Goal: Navigation & Orientation: Find specific page/section

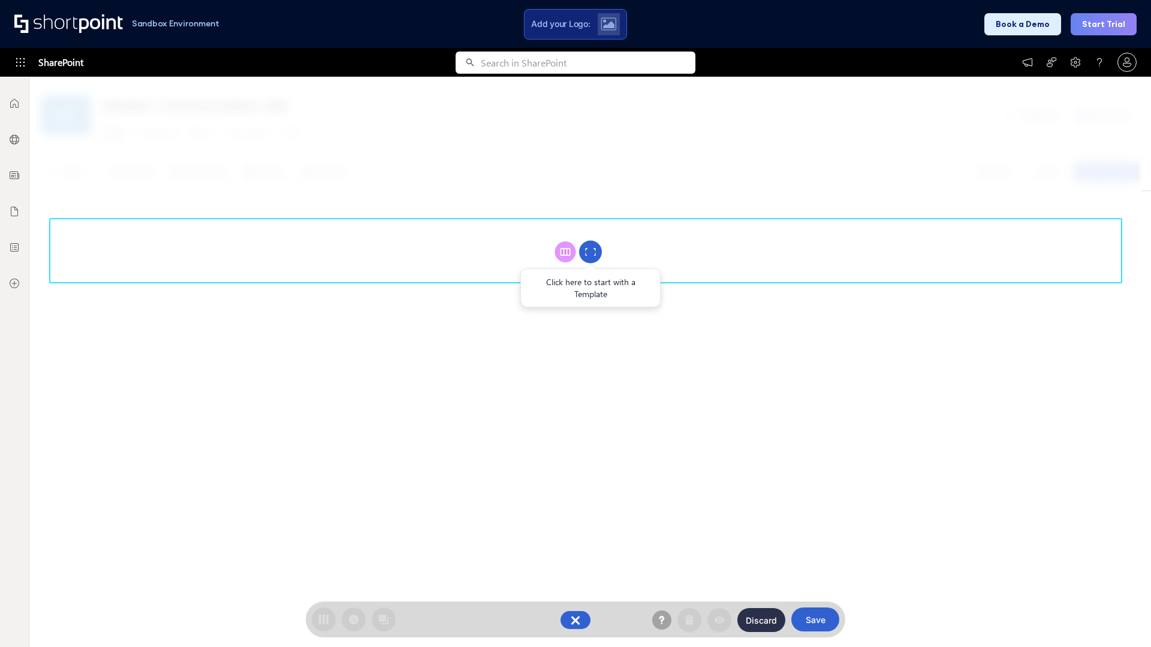
click at [590, 252] on circle at bounding box center [590, 252] width 23 height 23
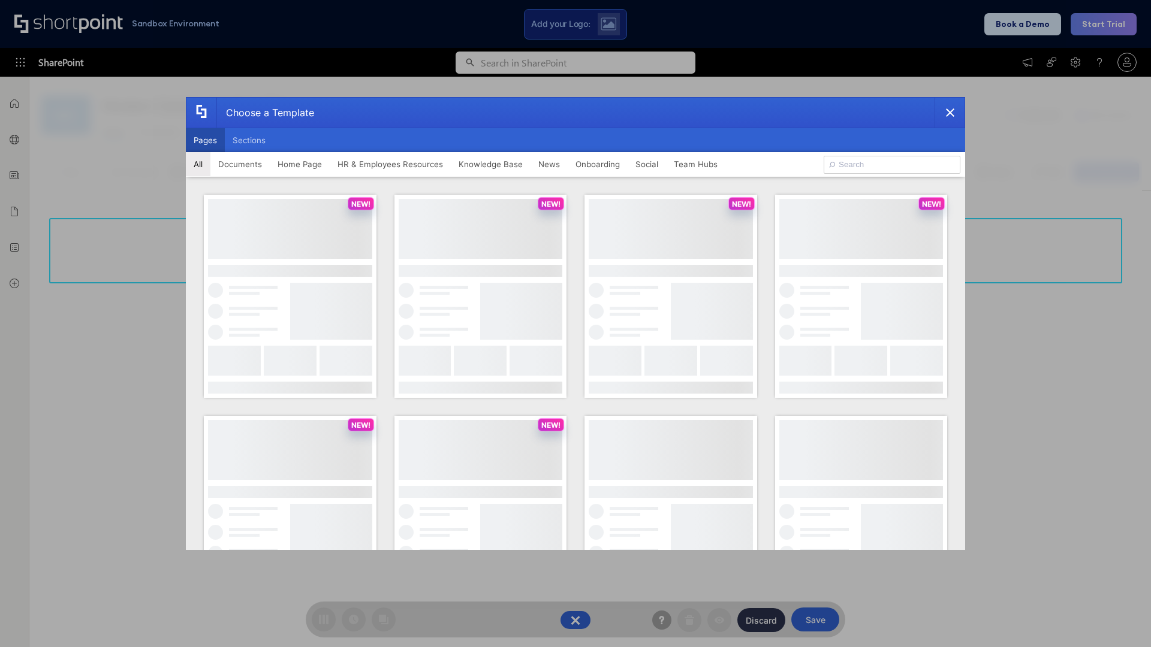
click at [205, 140] on button "Pages" at bounding box center [205, 140] width 39 height 24
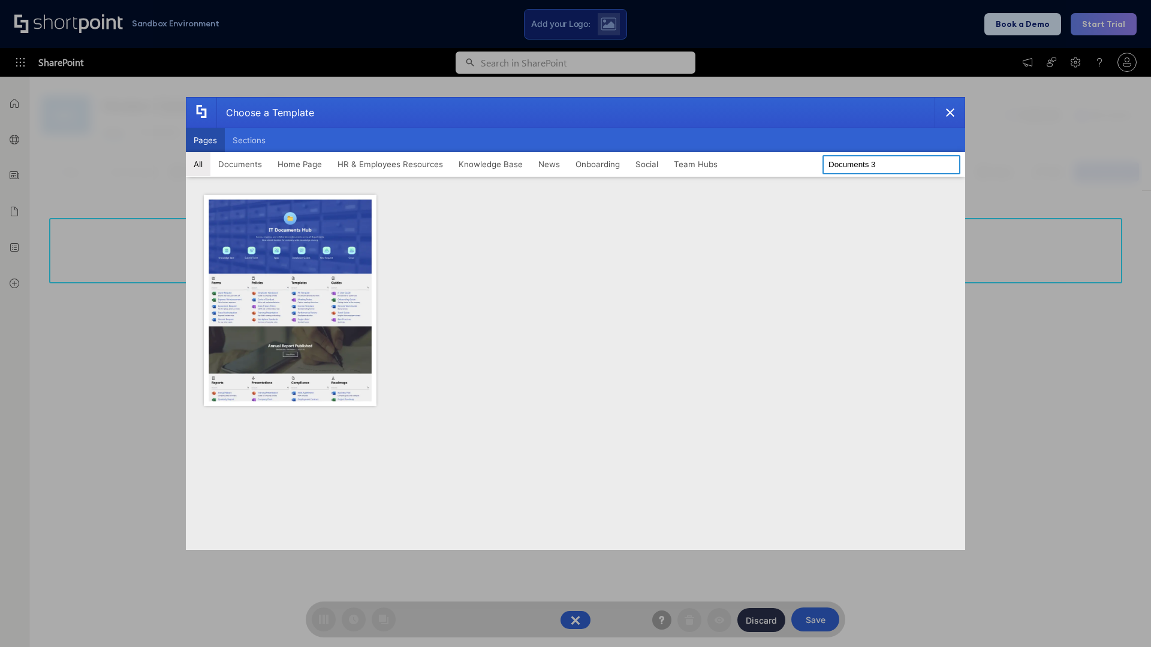
type input "Documents 3"
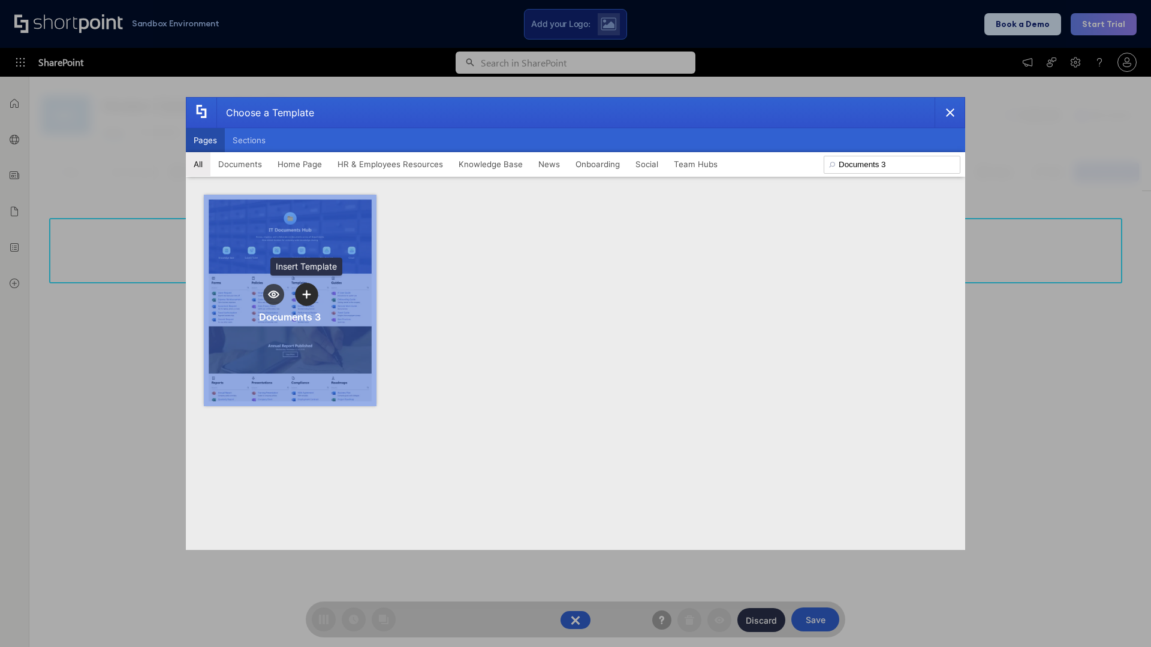
click at [306, 294] on icon "template selector" at bounding box center [306, 294] width 8 height 8
